Goal: Task Accomplishment & Management: Manage account settings

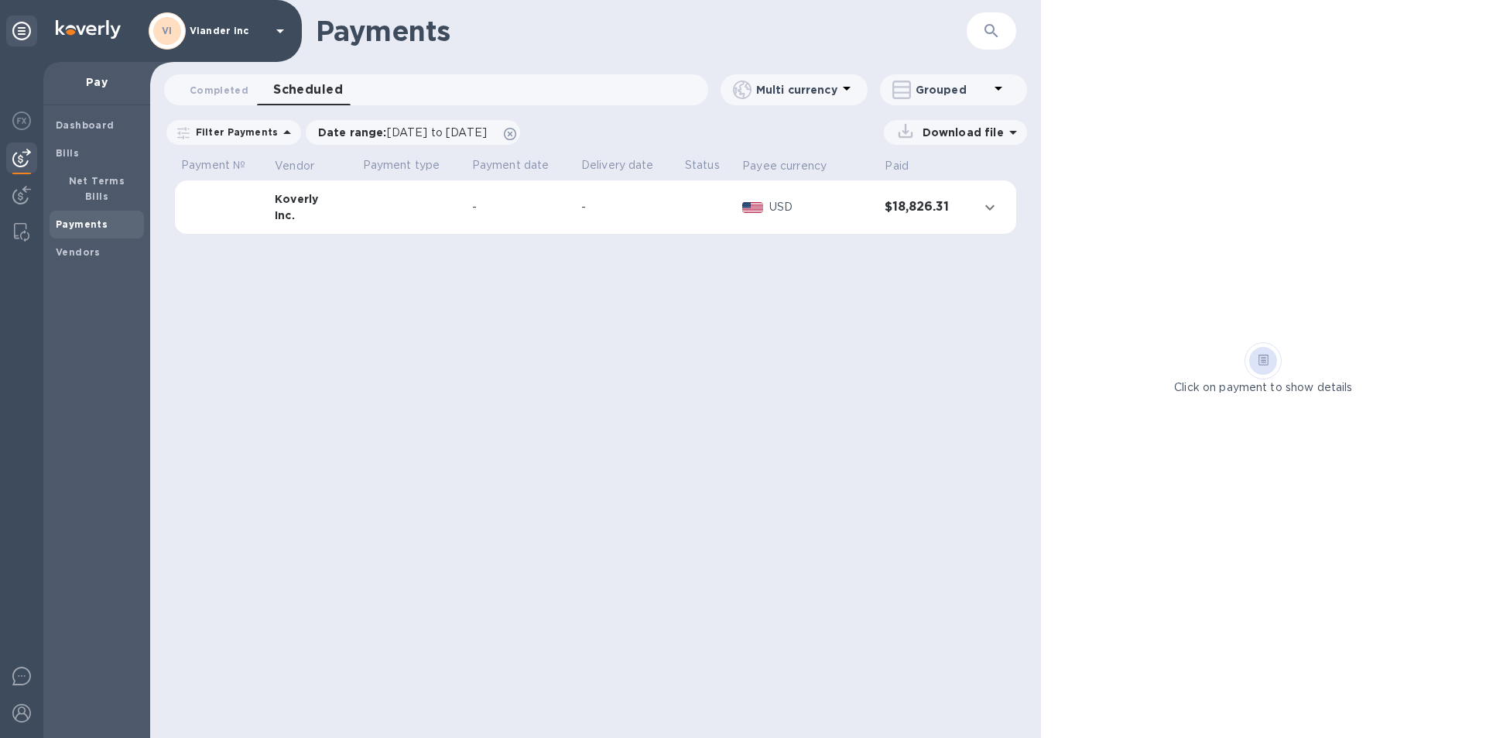
click at [279, 29] on icon at bounding box center [280, 31] width 19 height 19
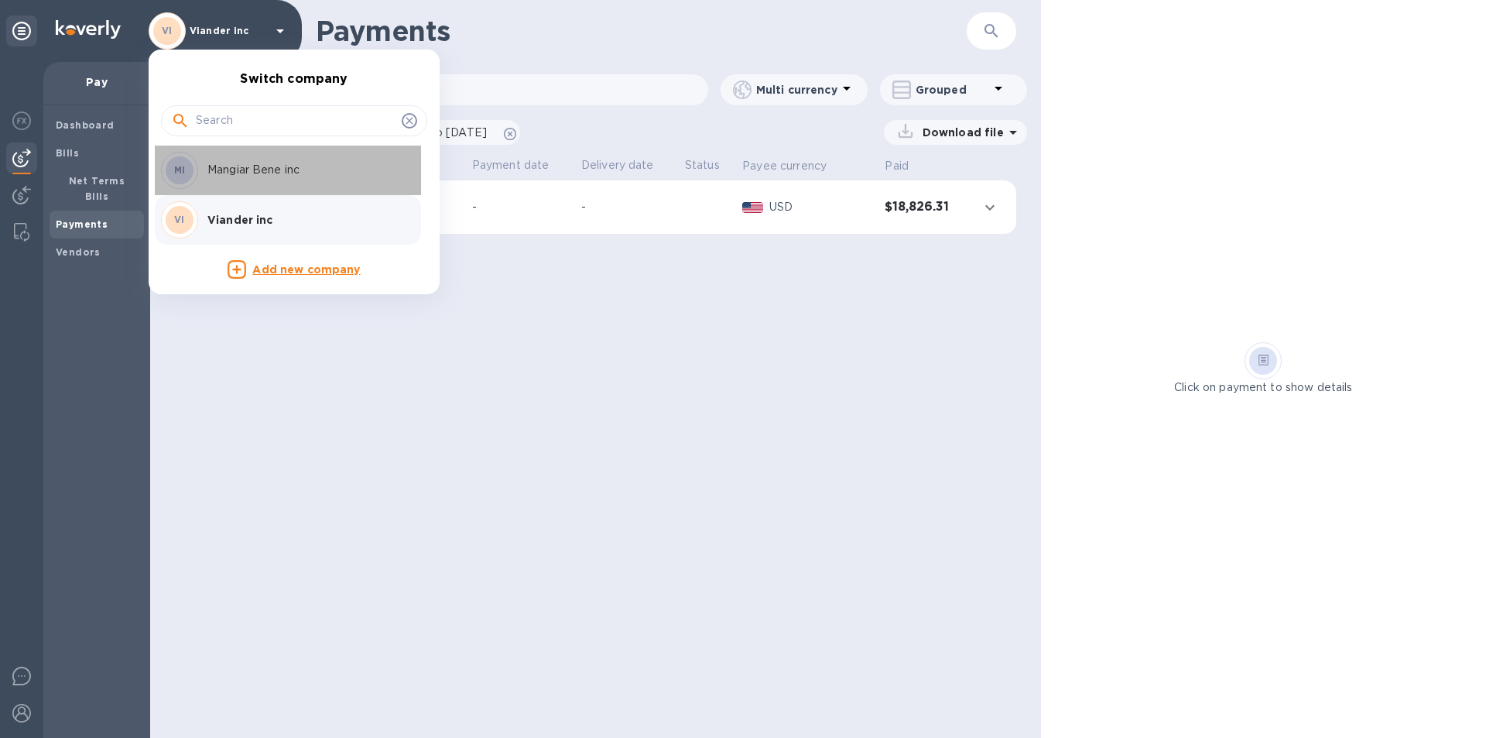
click at [290, 178] on p "Mangiar Bene inc" at bounding box center [304, 170] width 195 height 16
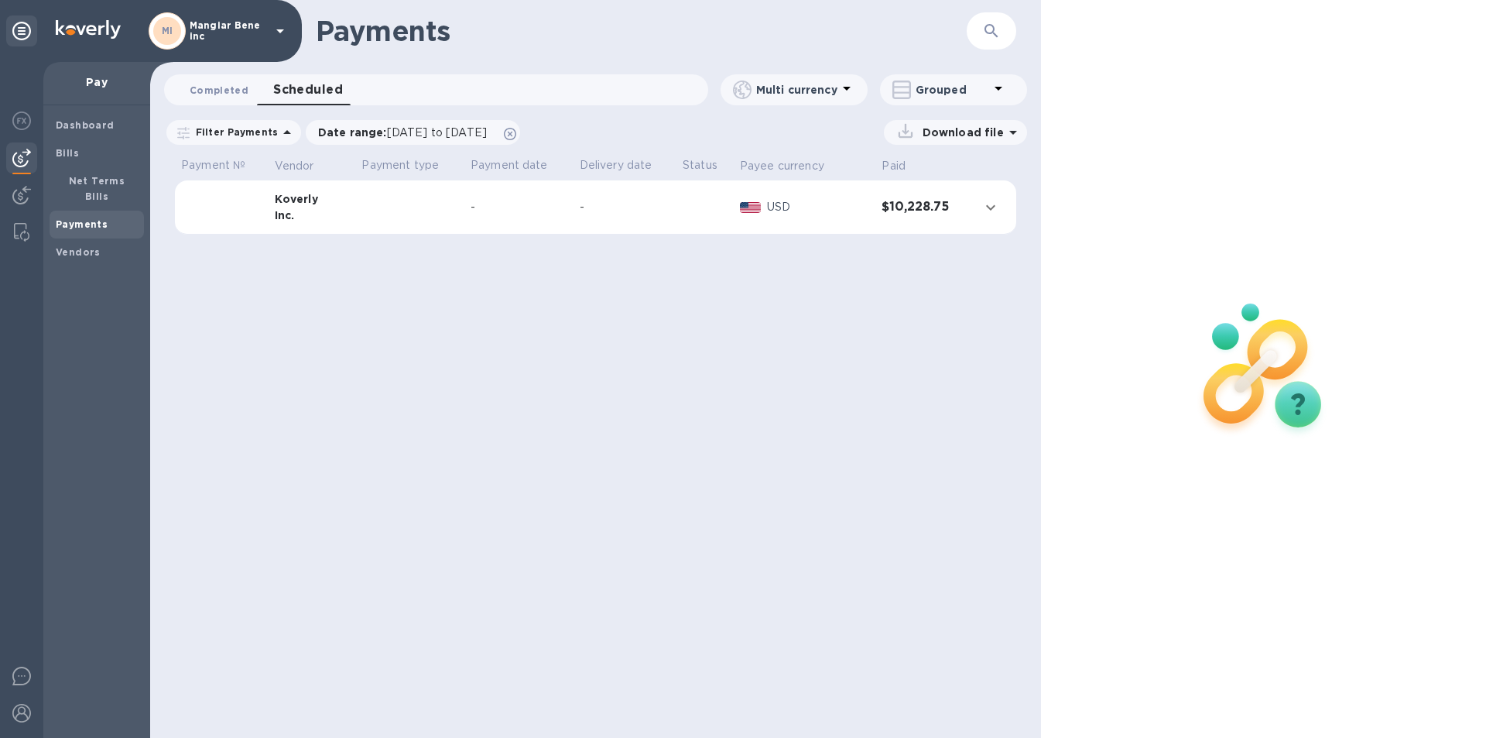
click at [231, 91] on span "Completed 0" at bounding box center [219, 90] width 59 height 16
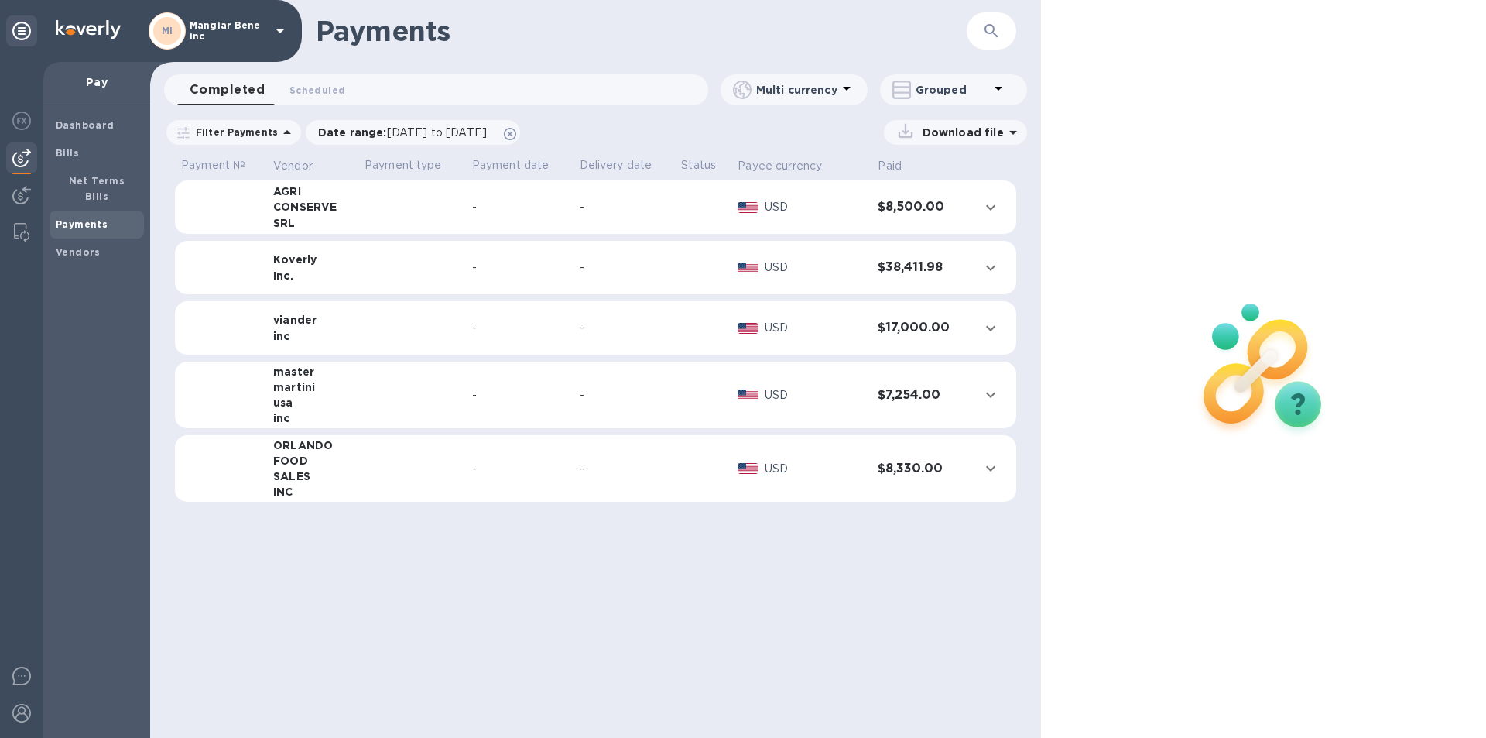
click at [103, 218] on b "Payments" at bounding box center [82, 224] width 52 height 12
click at [283, 31] on icon at bounding box center [280, 31] width 8 height 4
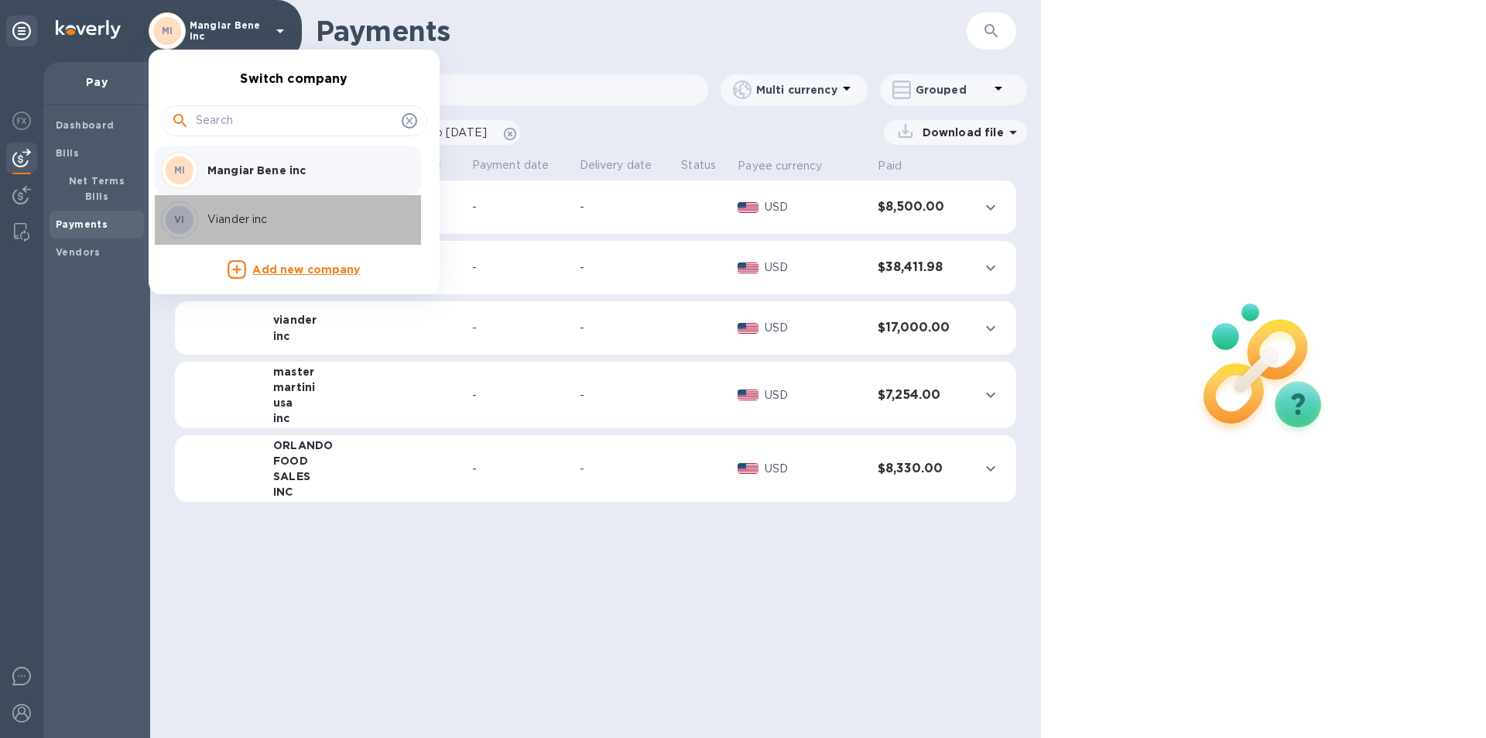
click at [268, 221] on p "Viander inc" at bounding box center [304, 219] width 195 height 16
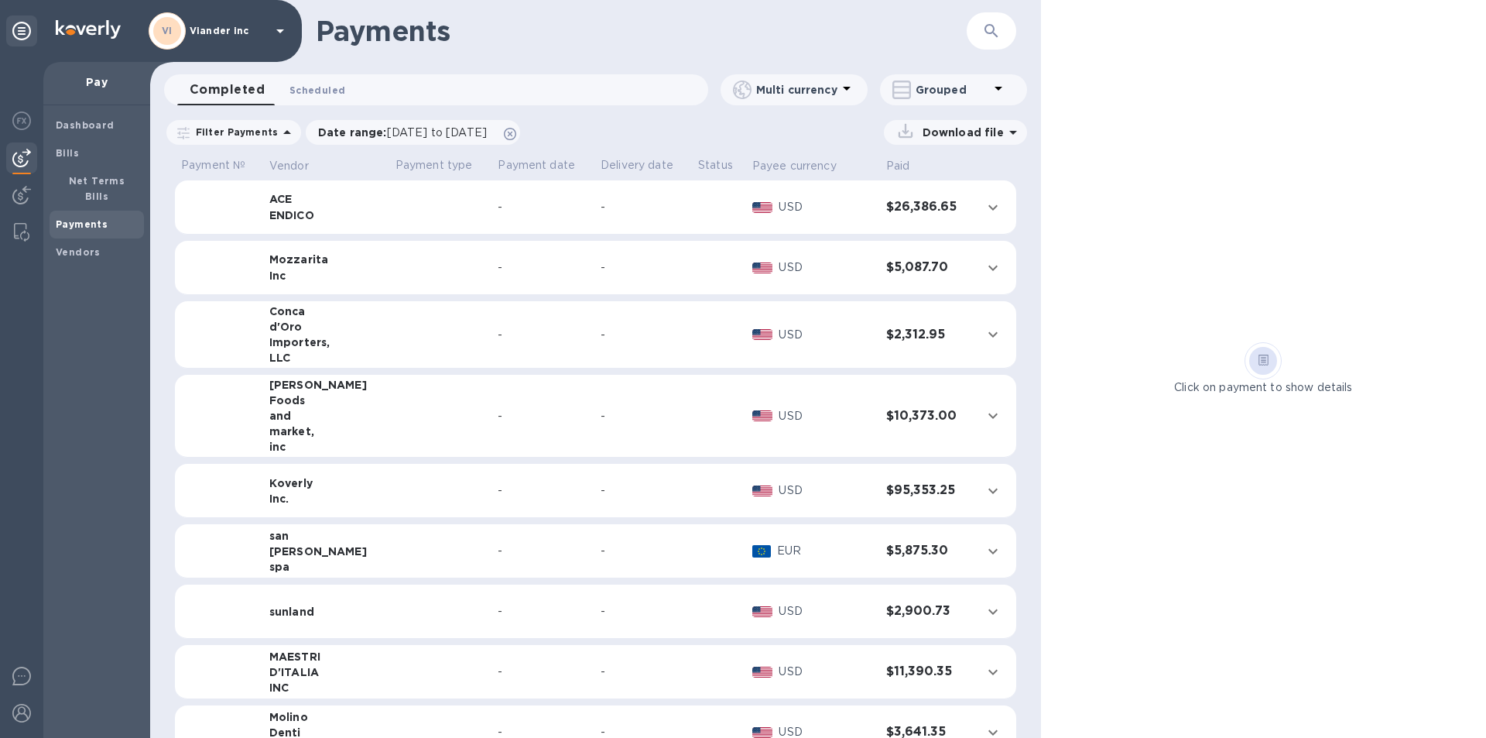
click at [315, 93] on span "Scheduled 0" at bounding box center [317, 90] width 56 height 16
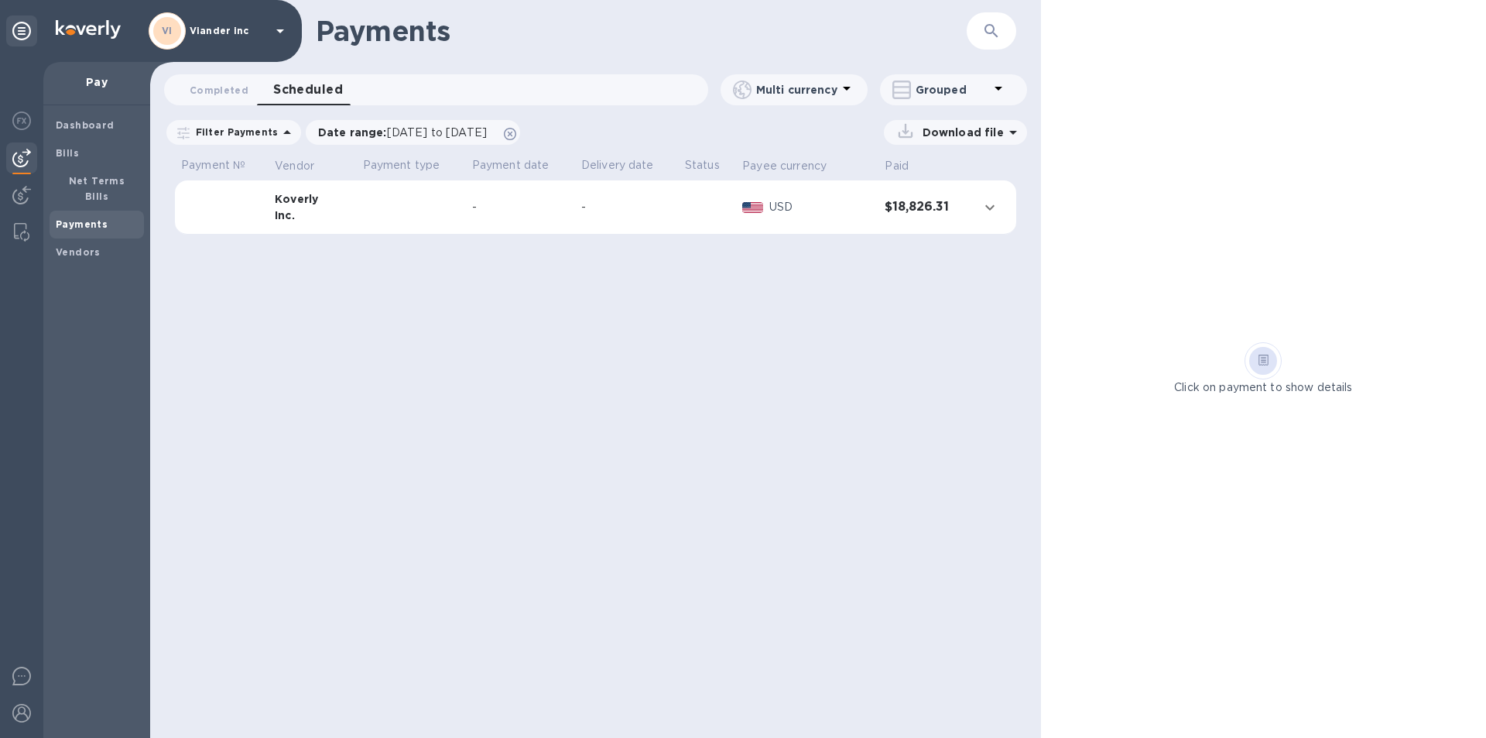
click at [986, 207] on icon "expand row" at bounding box center [990, 207] width 19 height 19
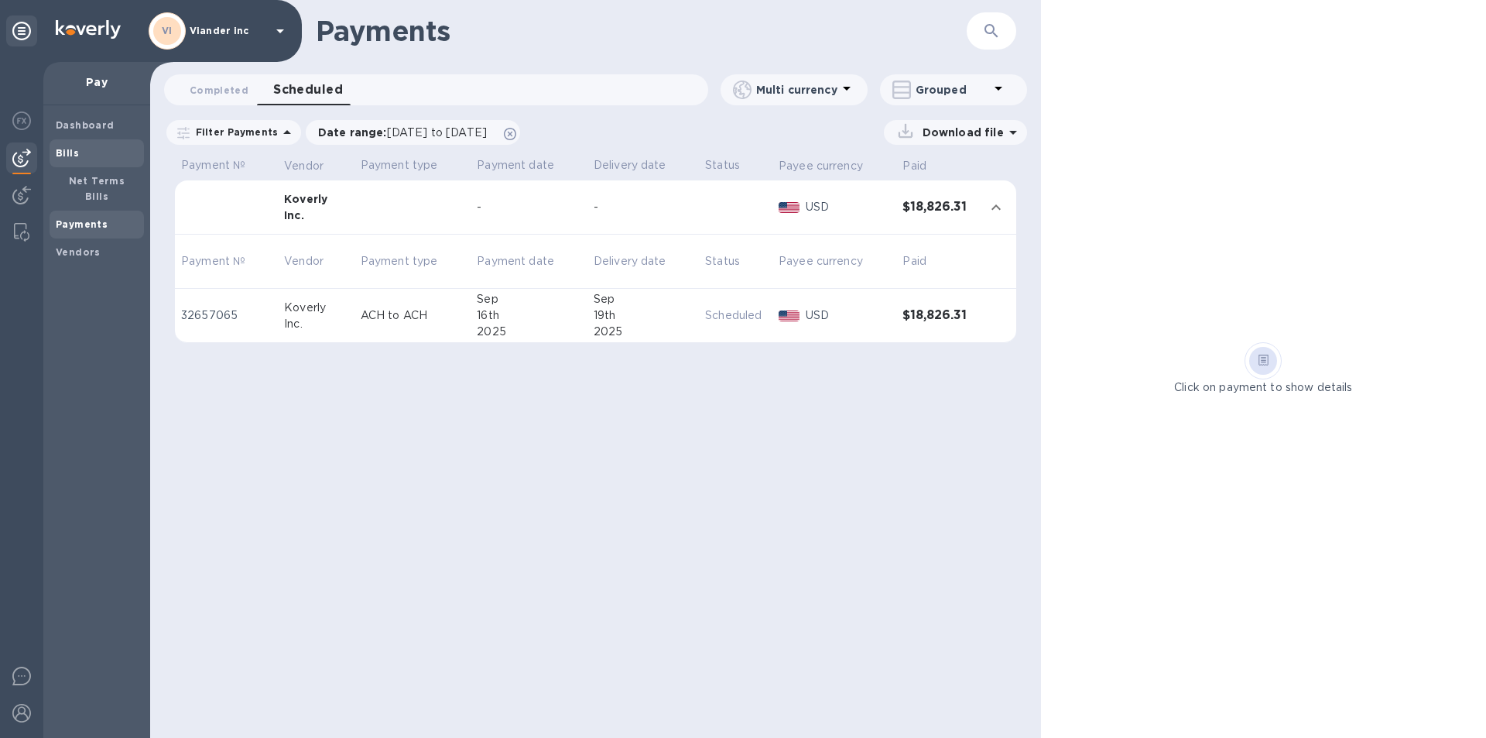
click at [84, 157] on span "Bills" at bounding box center [97, 153] width 82 height 15
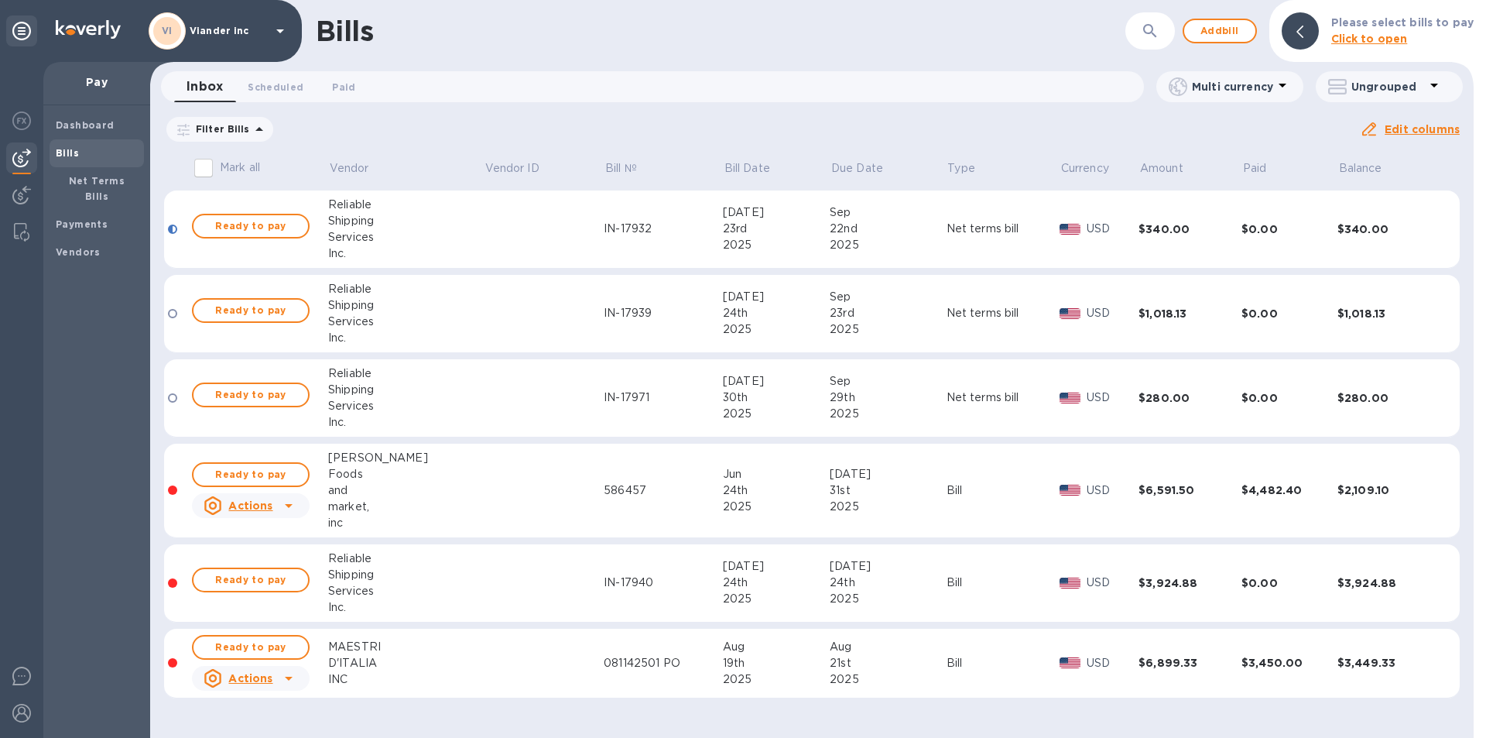
click at [281, 29] on icon at bounding box center [280, 31] width 19 height 19
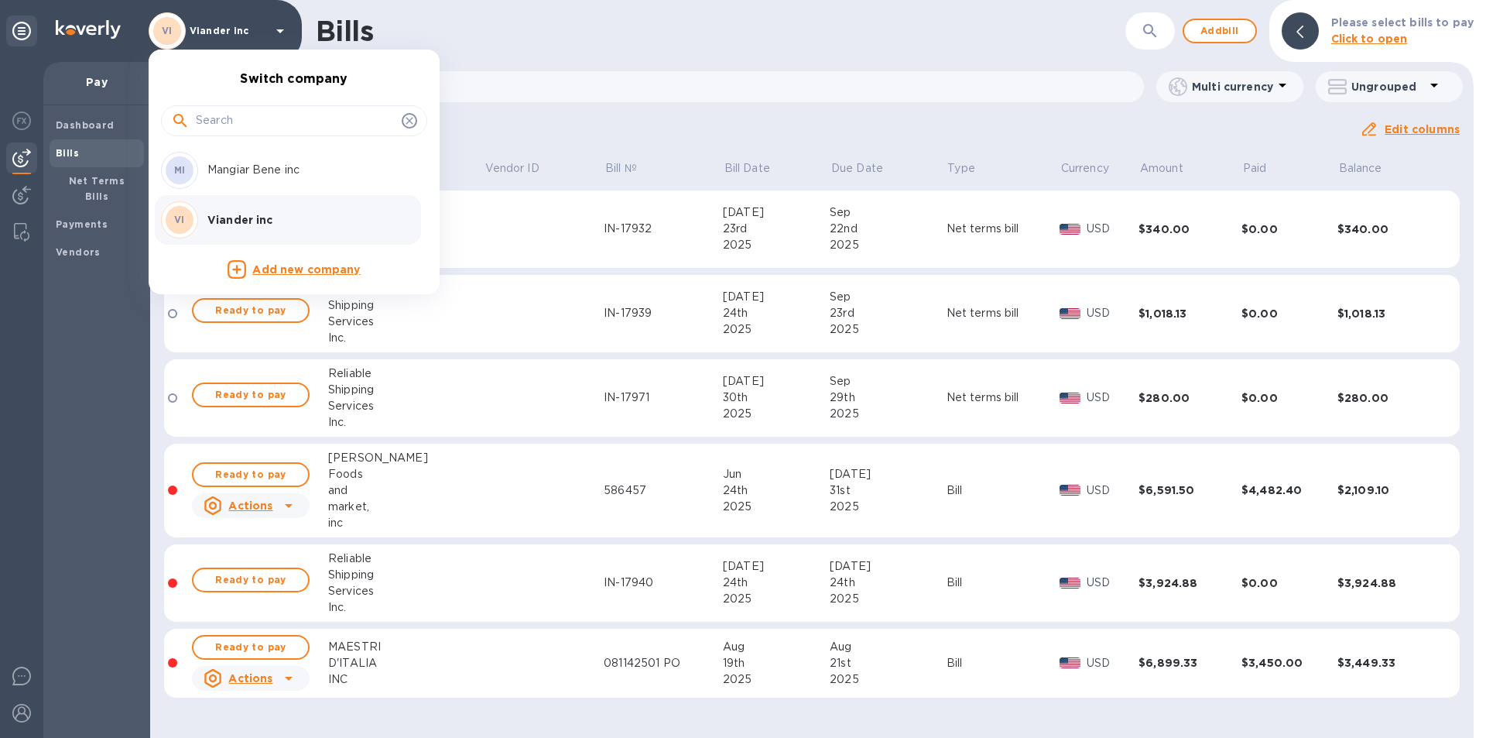
click at [24, 715] on div at bounding box center [743, 369] width 1486 height 738
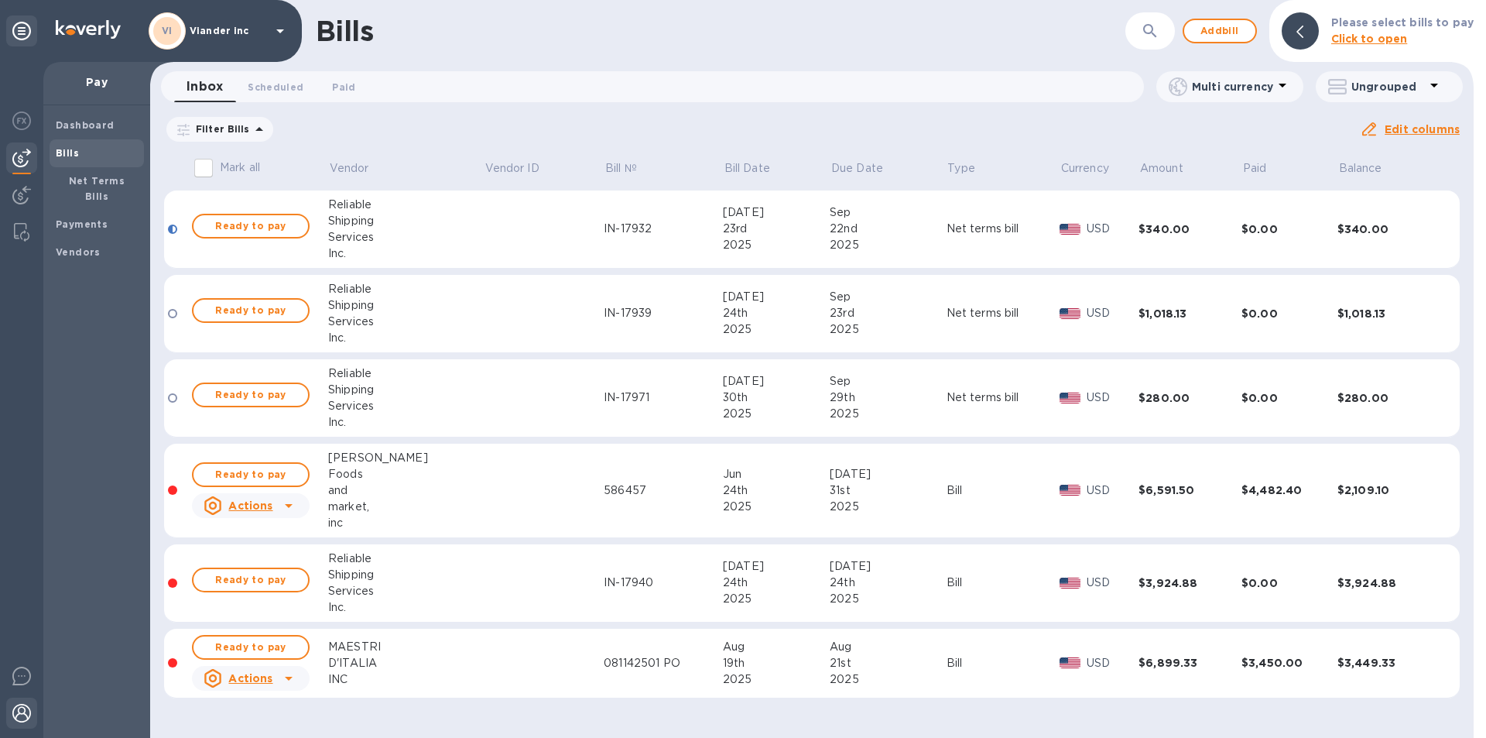
click at [26, 707] on img at bounding box center [21, 713] width 19 height 19
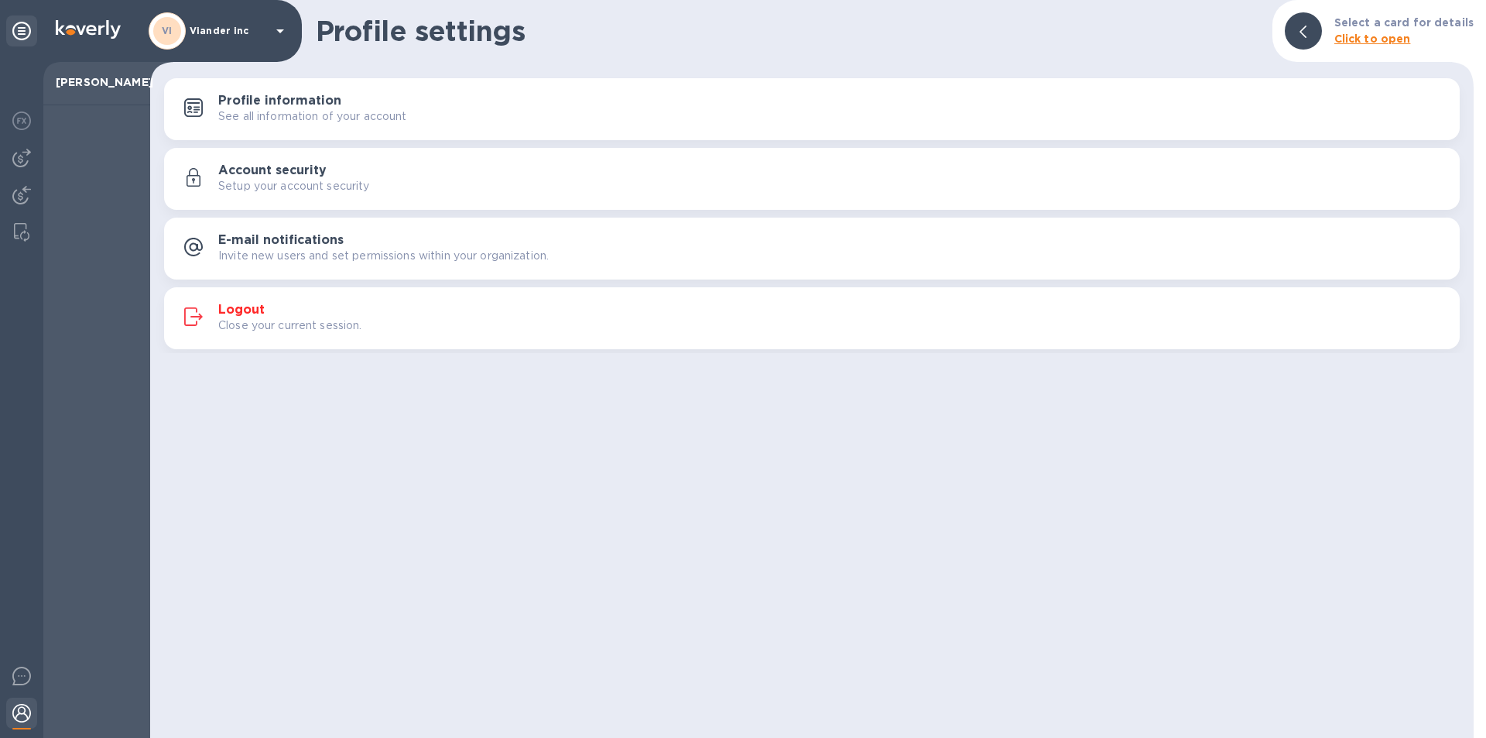
click at [253, 307] on h3 "Logout" at bounding box center [241, 310] width 46 height 15
